Goal: Check status: Check status

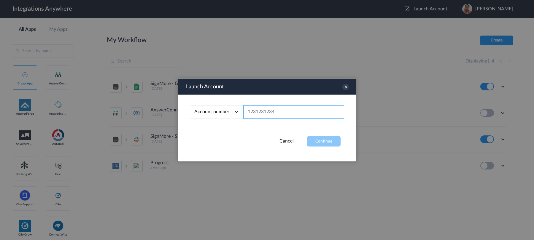
click at [307, 117] on input "text" at bounding box center [293, 112] width 101 height 13
paste input "2523519819"
type input "2523519819"
click at [320, 142] on button "Continue" at bounding box center [324, 141] width 34 height 10
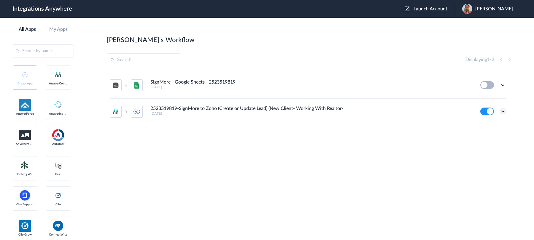
click at [503, 112] on icon at bounding box center [503, 112] width 6 height 6
click at [486, 134] on link "Task history" at bounding box center [486, 136] width 28 height 4
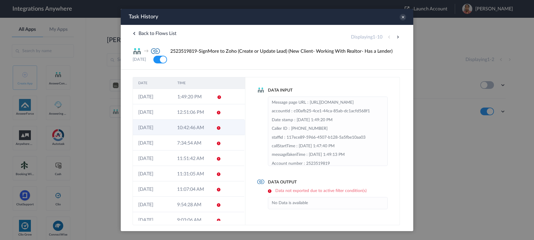
click at [182, 131] on td "10:42:46 AM" at bounding box center [191, 127] width 39 height 15
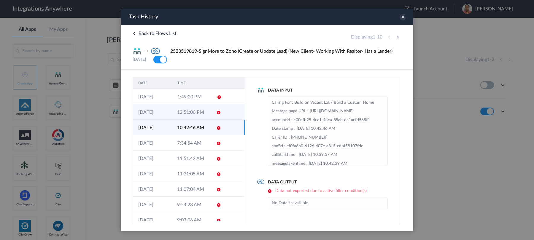
click at [179, 115] on td "12:51:06 PM" at bounding box center [191, 111] width 39 height 15
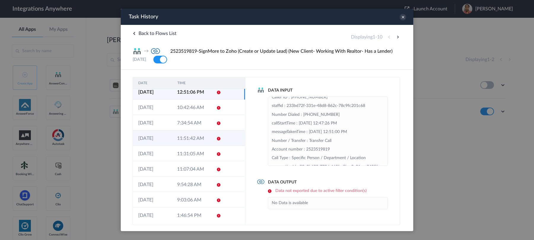
scroll to position [22, 0]
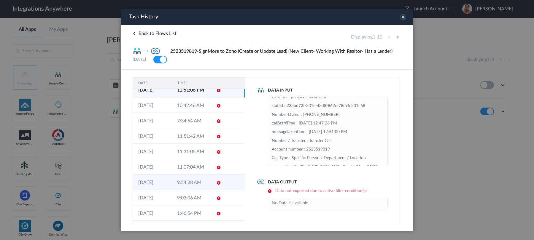
click at [191, 182] on td "9:54:28 AM" at bounding box center [191, 182] width 39 height 15
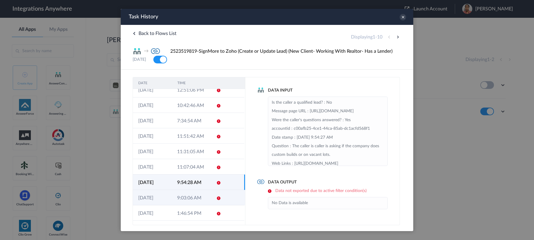
click at [191, 194] on td "9:03:06 AM" at bounding box center [191, 197] width 39 height 15
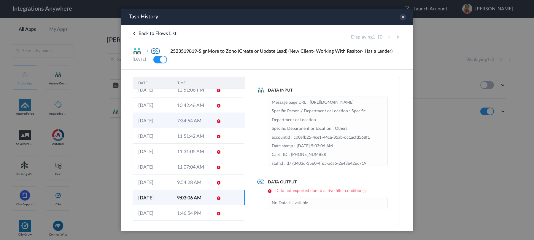
click at [160, 127] on td "[DATE]" at bounding box center [152, 120] width 39 height 15
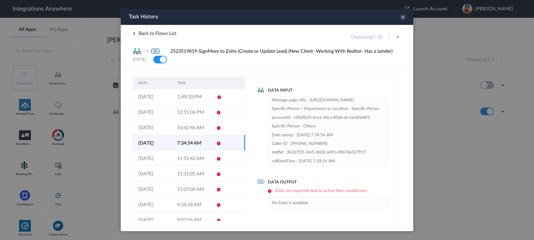
scroll to position [3, 0]
click at [191, 130] on td "10:42:46 AM" at bounding box center [191, 127] width 39 height 15
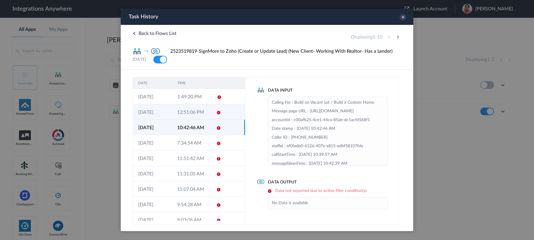
click at [192, 114] on td "12:51:06 PM" at bounding box center [191, 111] width 39 height 15
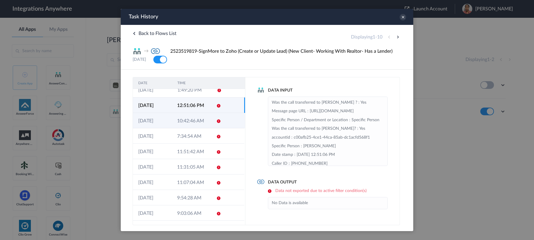
scroll to position [0, 0]
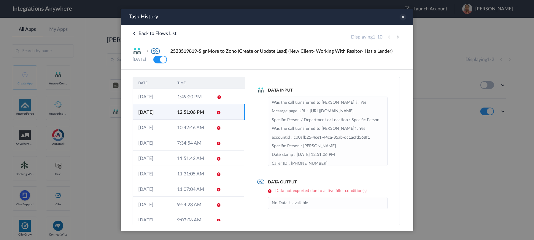
click at [403, 16] on icon at bounding box center [403, 17] width 7 height 7
